Goal: Transaction & Acquisition: Purchase product/service

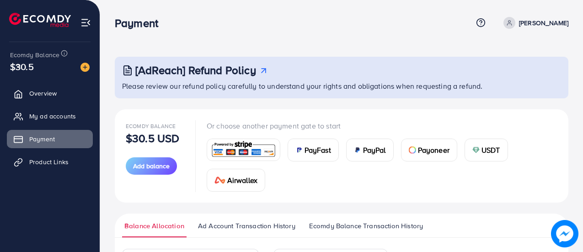
scroll to position [156, 0]
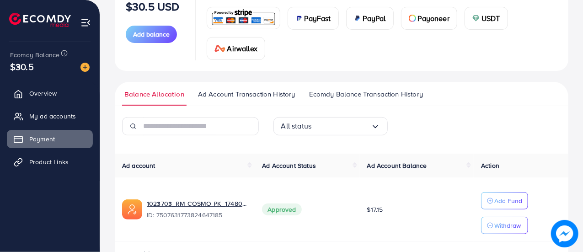
scroll to position [158, 0]
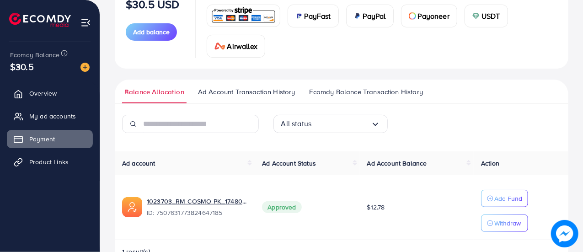
scroll to position [134, 0]
